Goal: Task Accomplishment & Management: Manage account settings

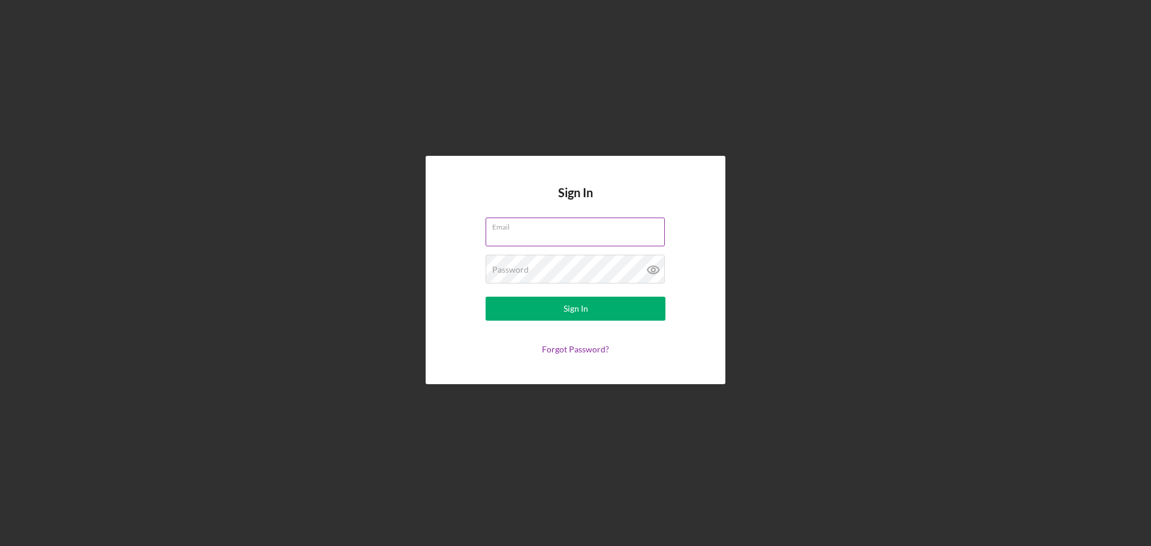
click at [594, 238] on input "Email" at bounding box center [574, 232] width 179 height 29
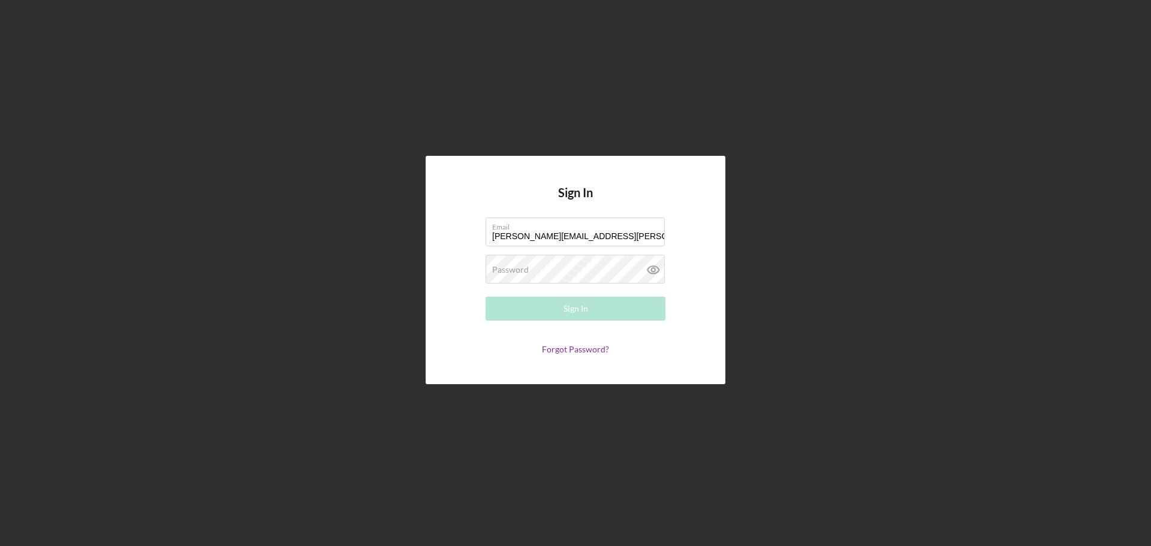
type input "[PERSON_NAME][EMAIL_ADDRESS][PERSON_NAME][DOMAIN_NAME]"
click at [584, 267] on div "Password Required" at bounding box center [575, 270] width 180 height 30
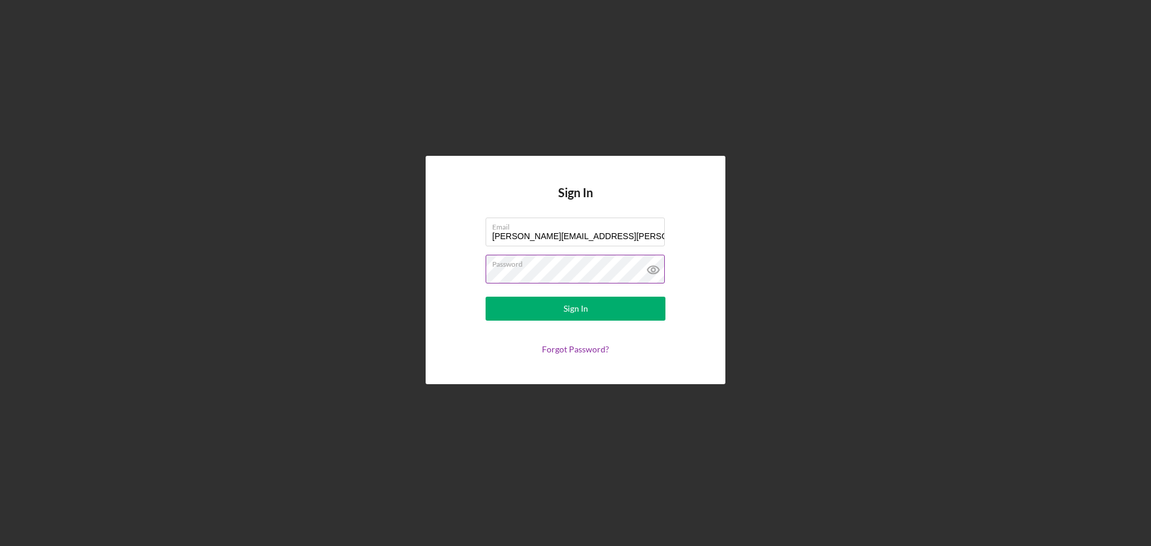
click at [485, 297] on button "Sign In" at bounding box center [575, 309] width 180 height 24
click at [651, 271] on icon at bounding box center [653, 270] width 30 height 30
click at [485, 297] on button "Sign In" at bounding box center [575, 309] width 180 height 24
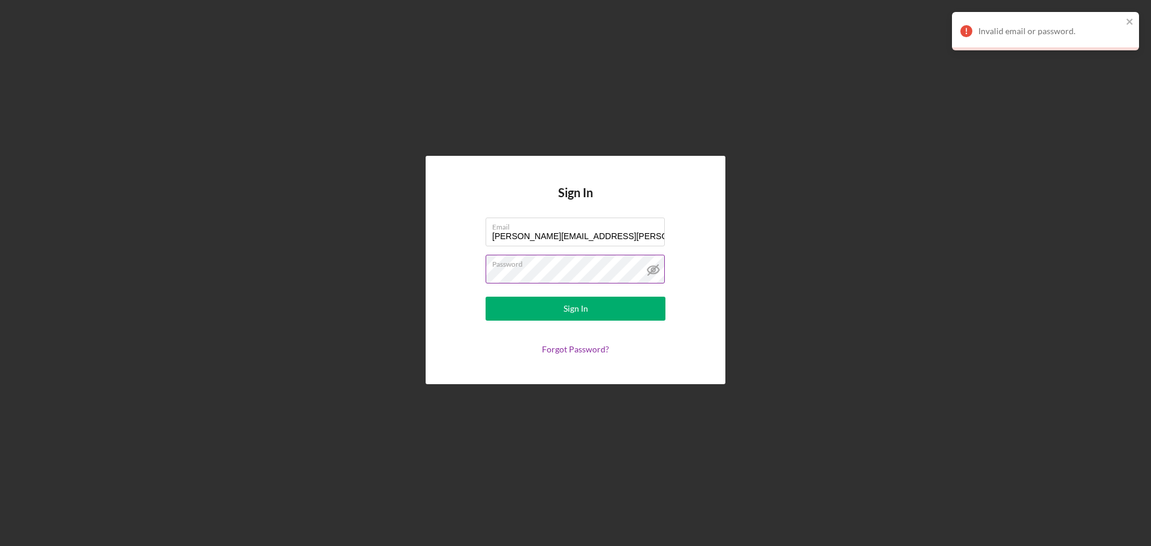
click at [485, 297] on button "Sign In" at bounding box center [575, 309] width 180 height 24
click at [1126, 23] on icon "close" at bounding box center [1129, 22] width 8 height 10
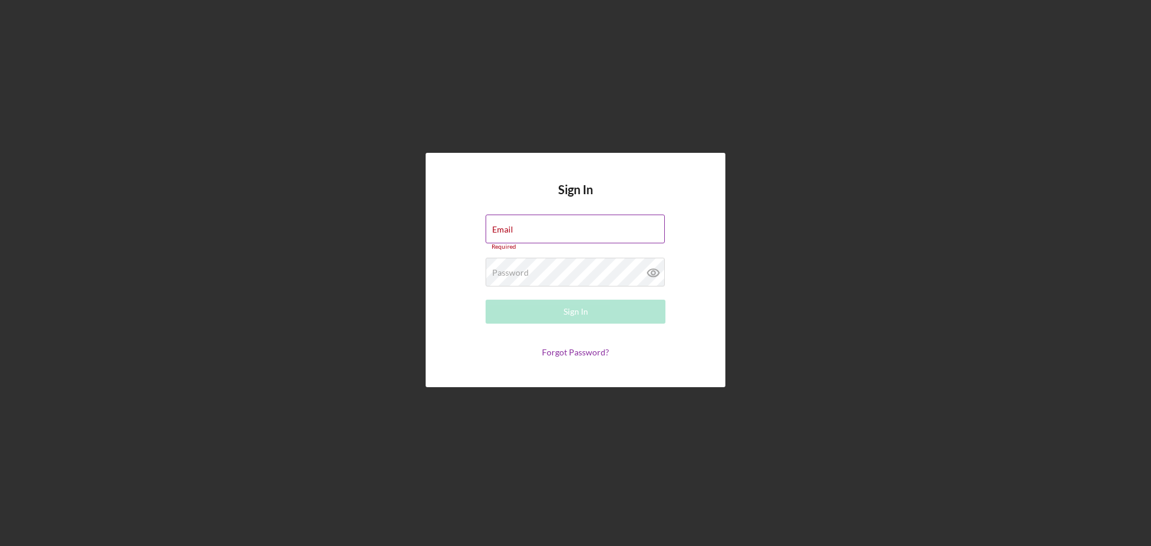
click at [545, 228] on div "Email Required" at bounding box center [575, 233] width 180 height 36
click at [546, 233] on input "Email" at bounding box center [574, 229] width 179 height 29
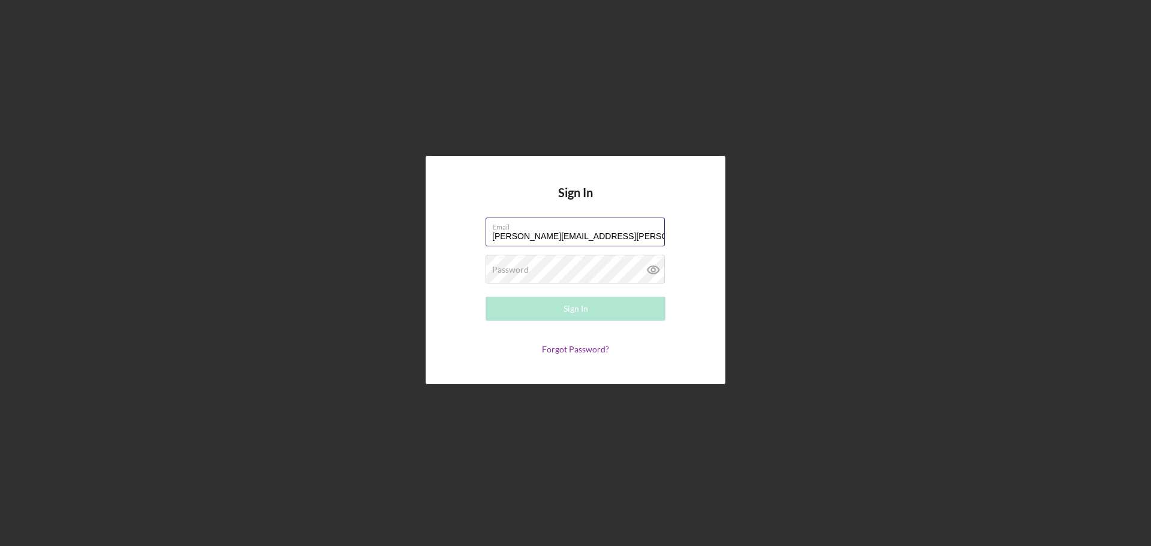
type input "[PERSON_NAME][EMAIL_ADDRESS][PERSON_NAME][DOMAIN_NAME]"
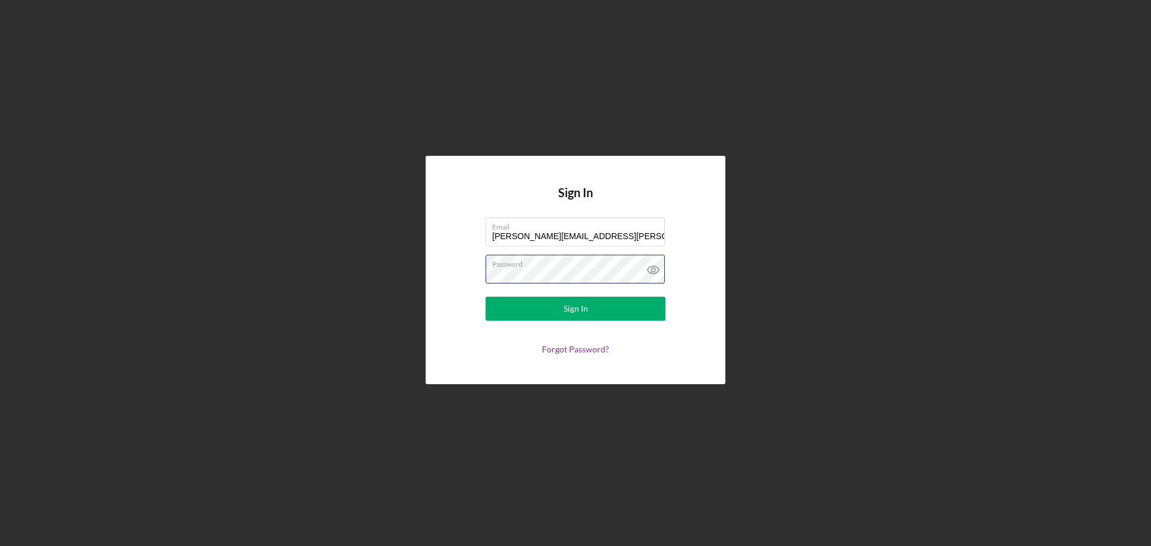
click at [485, 297] on button "Sign In" at bounding box center [575, 309] width 180 height 24
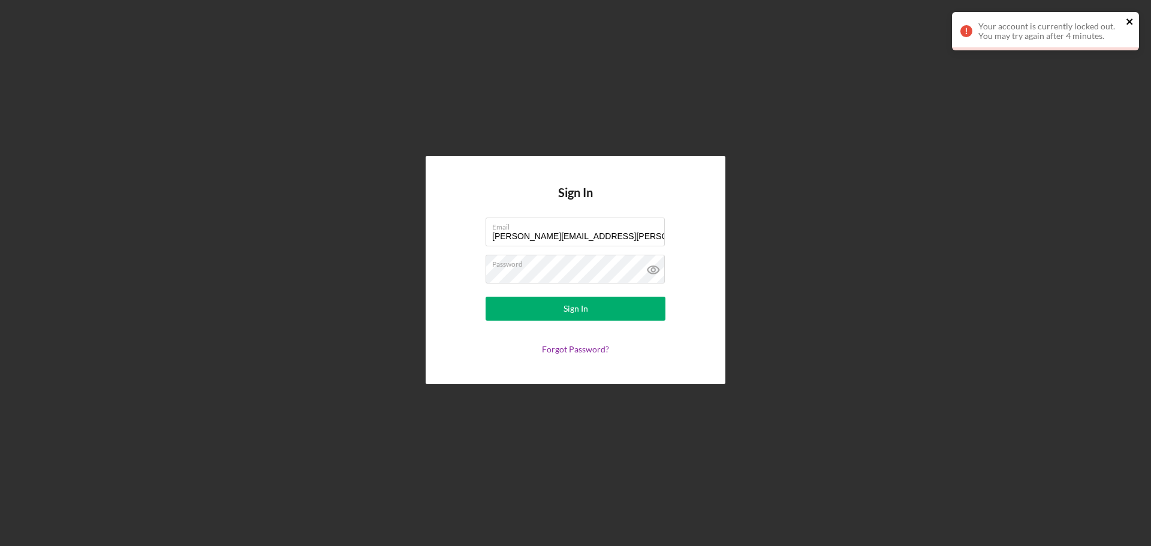
click at [1130, 22] on icon "close" at bounding box center [1129, 22] width 6 height 6
